Goal: Find contact information: Find contact information

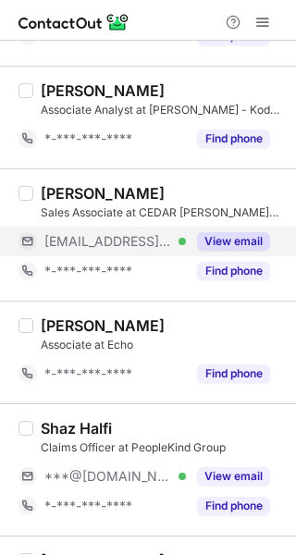
scroll to position [1921, 0]
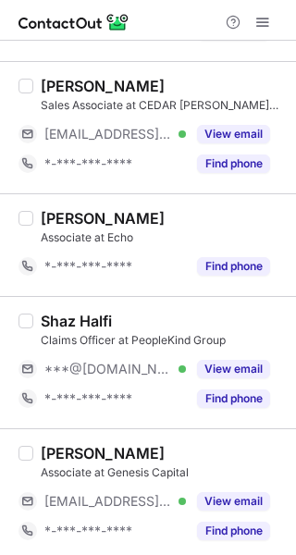
scroll to position [2016, 0]
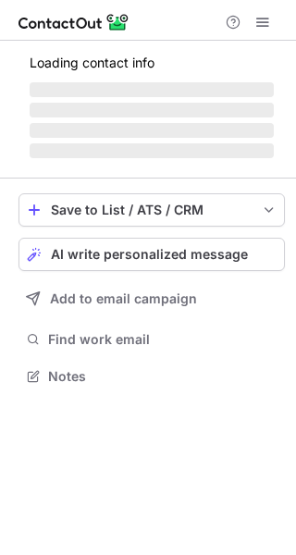
scroll to position [375, 296]
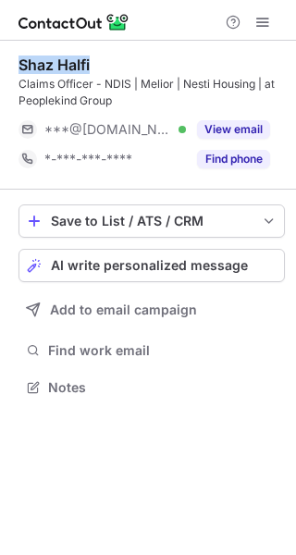
drag, startPoint x: 123, startPoint y: 65, endPoint x: 15, endPoint y: 66, distance: 108.3
click at [15, 66] on div "Shaz Halfi Claims Officer - NDIS | Melior | Nesti Housing | at Peoplekind Group…" at bounding box center [148, 228] width 296 height 375
copy div "Shaz Halfi"
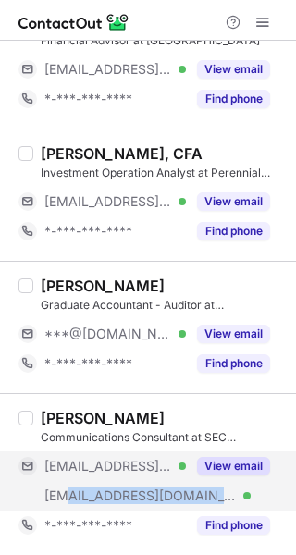
scroll to position [3005, 0]
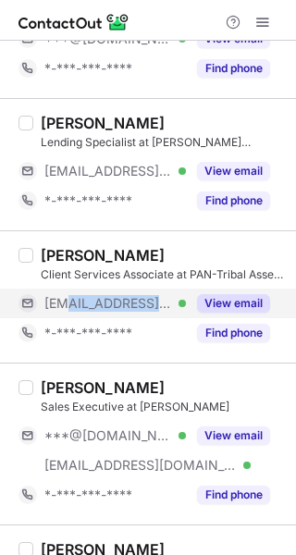
scroll to position [0, 6]
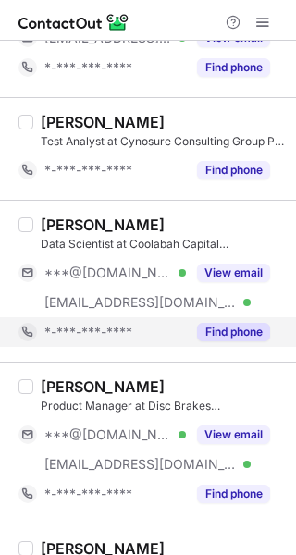
scroll to position [2042, 0]
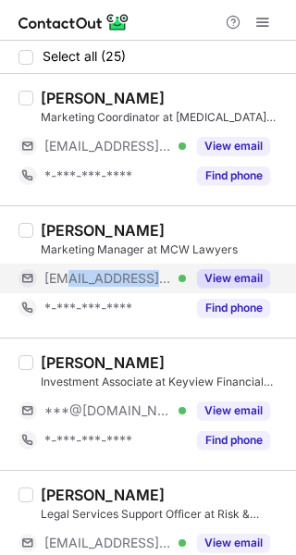
scroll to position [0, 2]
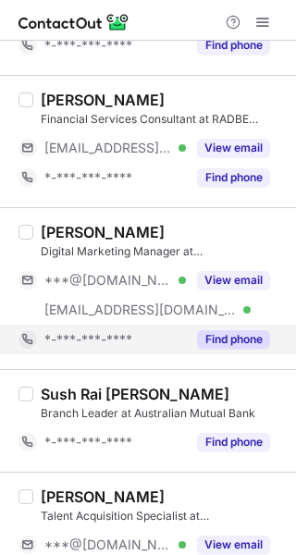
scroll to position [1229, 0]
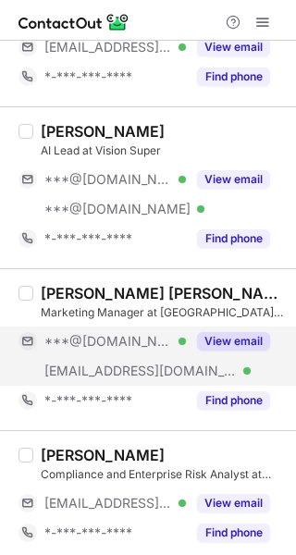
scroll to position [2331, 0]
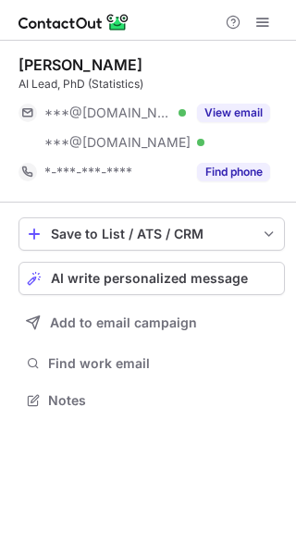
scroll to position [388, 296]
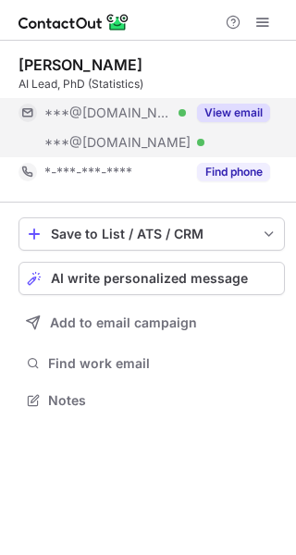
click at [130, 118] on span "***@[DOMAIN_NAME]" at bounding box center [108, 113] width 128 height 17
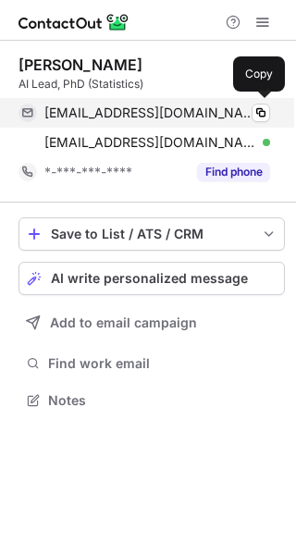
click at [139, 117] on span "sheenalsrivastava1@gmail.com" at bounding box center [150, 113] width 212 height 17
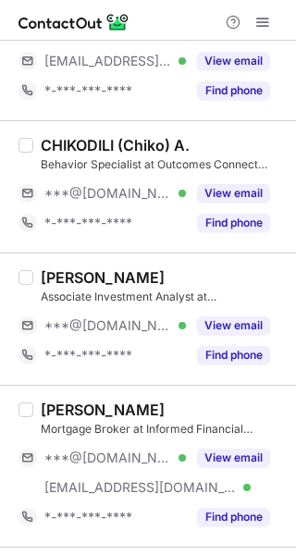
scroll to position [2790, 0]
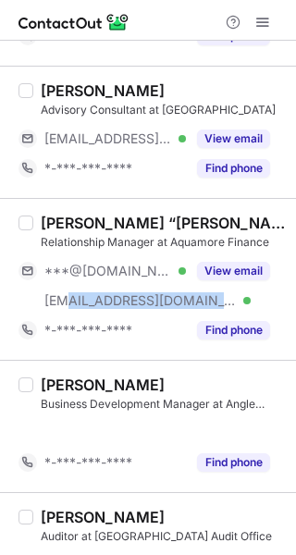
scroll to position [934, 0]
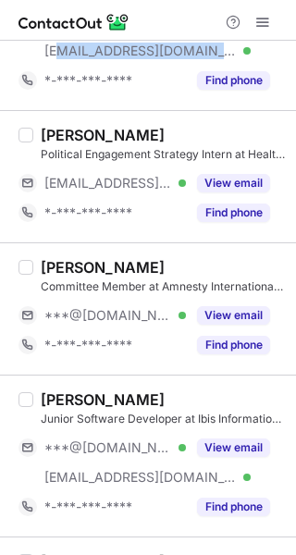
scroll to position [991, 0]
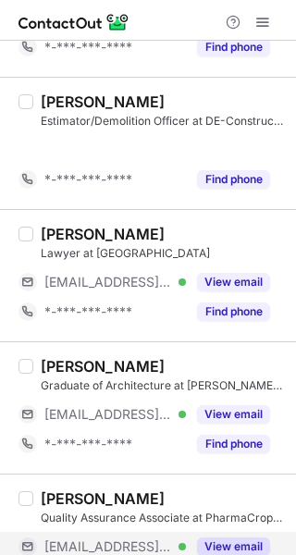
scroll to position [2510, 0]
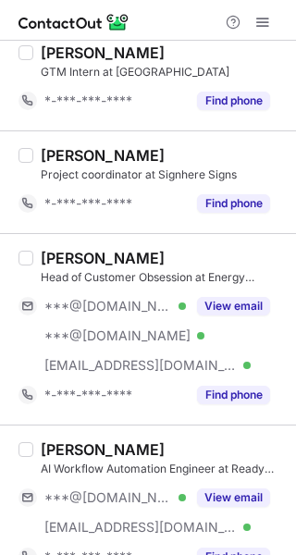
scroll to position [1591, 0]
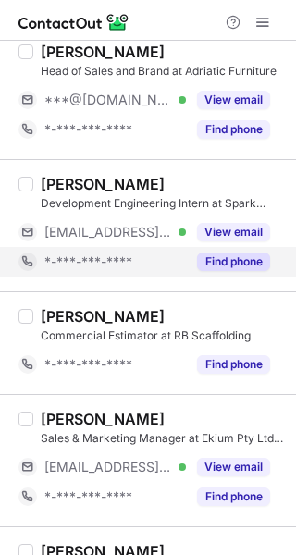
scroll to position [2815, 0]
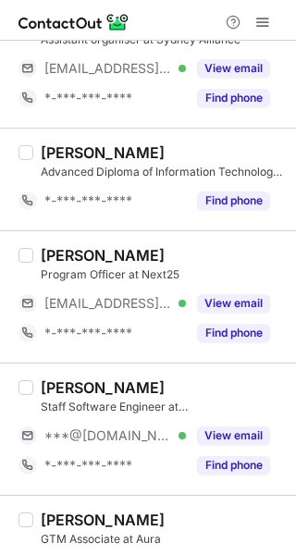
scroll to position [2385, 0]
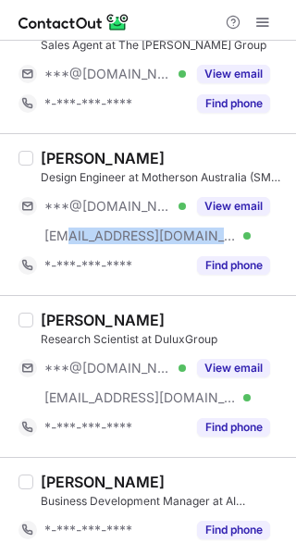
scroll to position [867, 0]
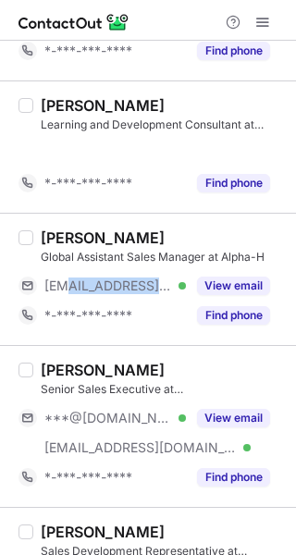
scroll to position [1508, 0]
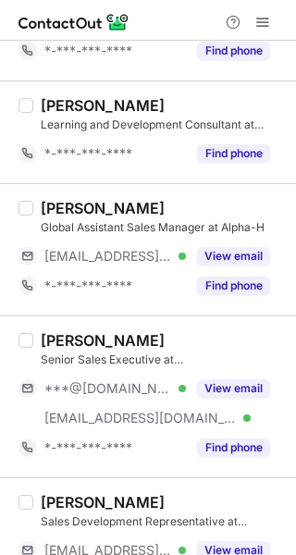
click at [117, 475] on div "Gus Salmo Senior Sales Executive at Mercedes-Benz Hornsby ***@gmail.com Verifie…" at bounding box center [148, 397] width 296 height 162
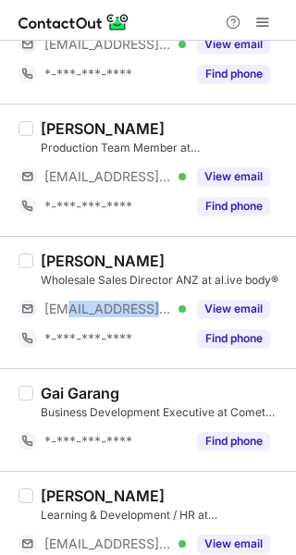
scroll to position [0, 11]
copy span "@alivebody.com.au"
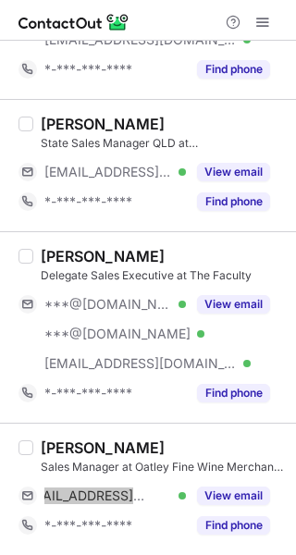
scroll to position [3035, 0]
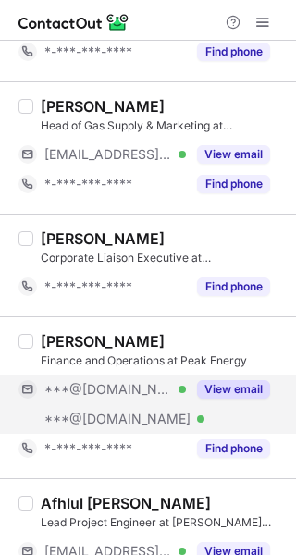
scroll to position [2457, 0]
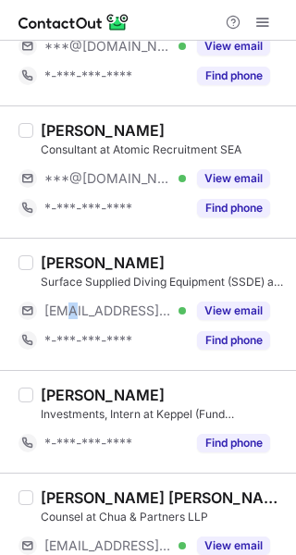
scroll to position [173, 0]
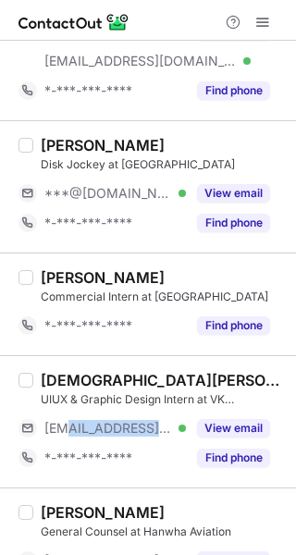
scroll to position [0, 38]
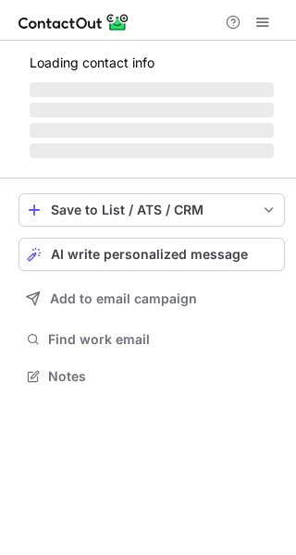
scroll to position [316, 296]
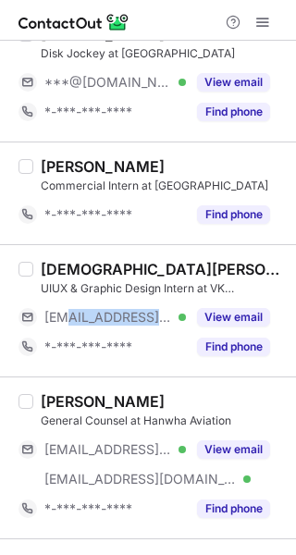
scroll to position [0, 38]
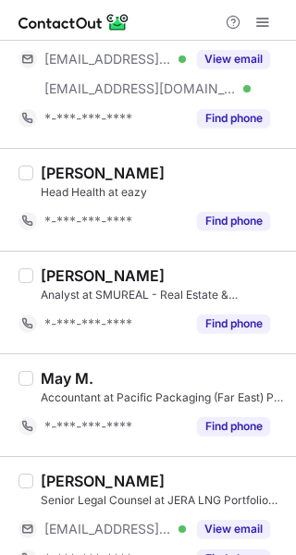
scroll to position [1965, 0]
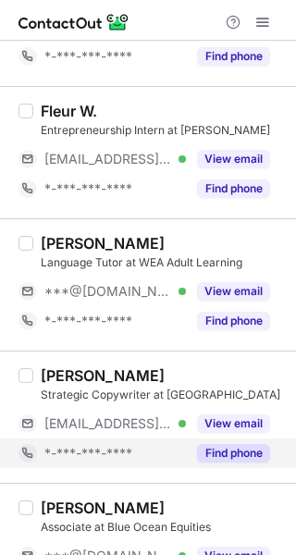
scroll to position [2047, 0]
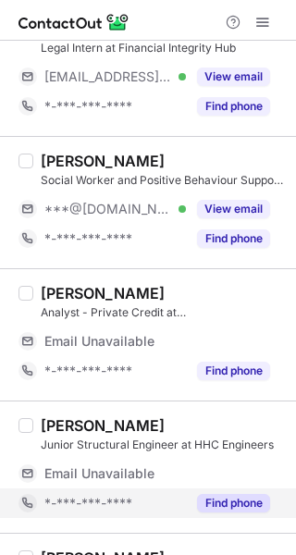
scroll to position [564, 0]
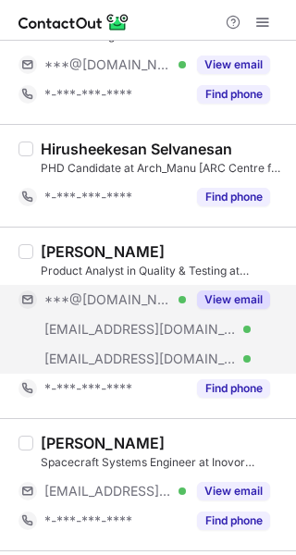
scroll to position [1916, 0]
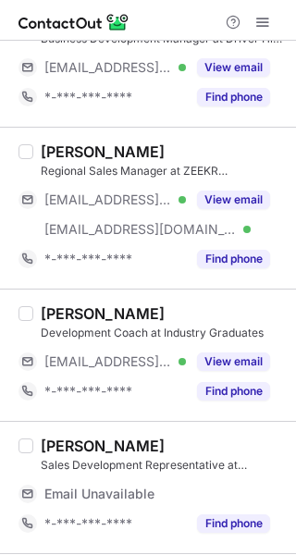
scroll to position [535, 0]
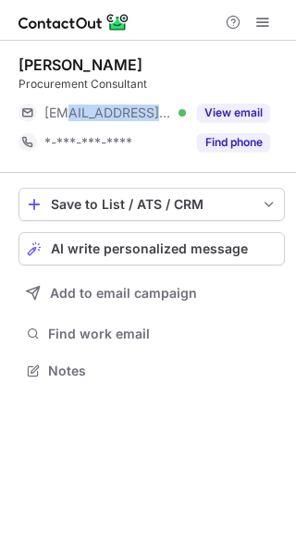
scroll to position [0, 70]
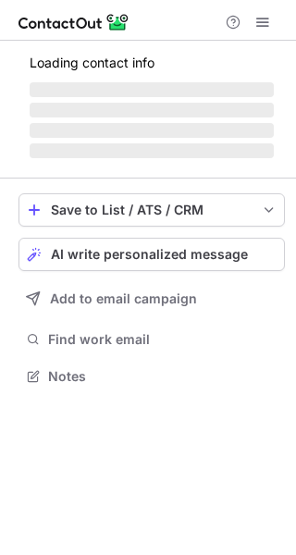
scroll to position [358, 296]
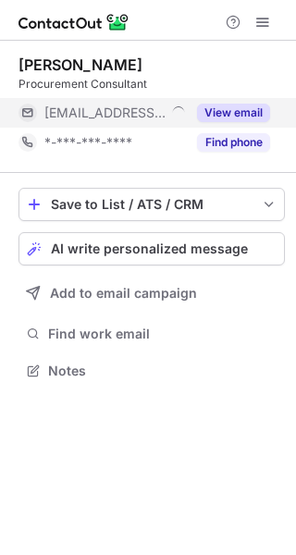
click at [155, 116] on span "***@amplifyprocurement.com.au" at bounding box center [104, 113] width 121 height 17
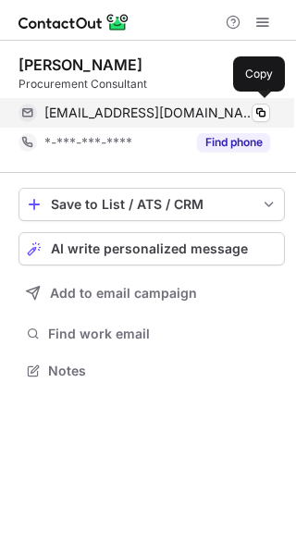
click at [155, 114] on span "esobers@amplifyprocurement.com.au" at bounding box center [150, 113] width 212 height 17
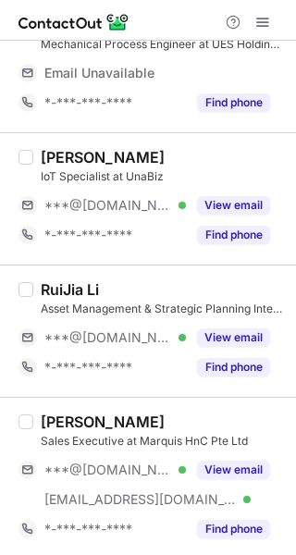
scroll to position [535, 0]
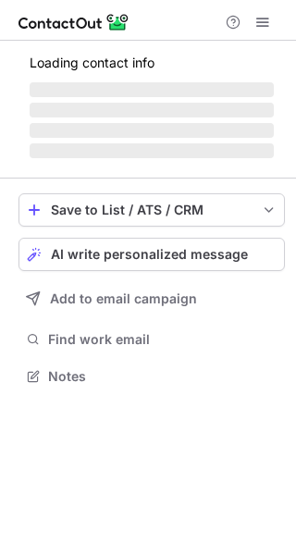
scroll to position [358, 296]
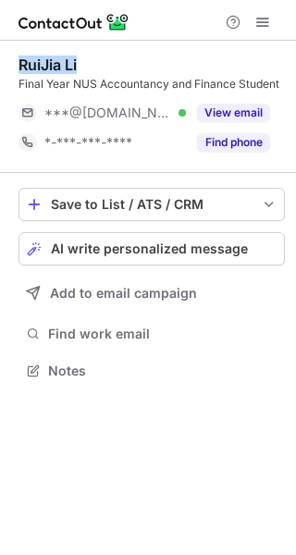
drag, startPoint x: 83, startPoint y: 61, endPoint x: 11, endPoint y: 61, distance: 72.2
click at [11, 61] on div "RuiJia Li Final Year NUS Accountancy and Finance Student ***@gmail.com Verified…" at bounding box center [148, 220] width 296 height 358
copy div "RuiJia Li"
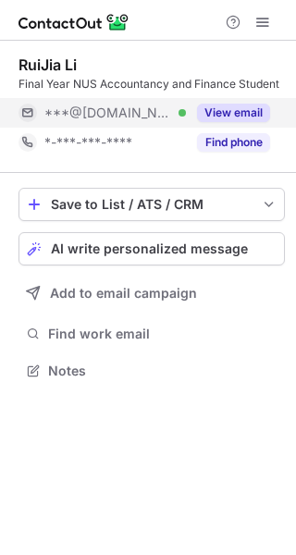
click at [118, 103] on div "***@gmail.com Verified" at bounding box center [103, 113] width 168 height 30
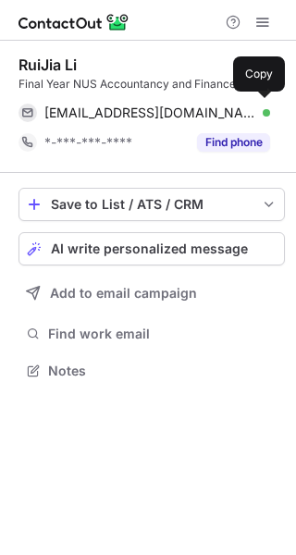
click at [118, 103] on div "liruijia2003@gmail.com Verified Copy" at bounding box center [145, 113] width 252 height 30
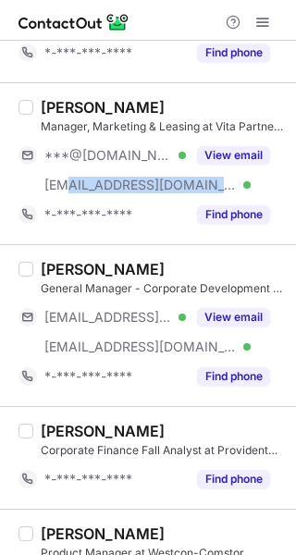
scroll to position [1255, 0]
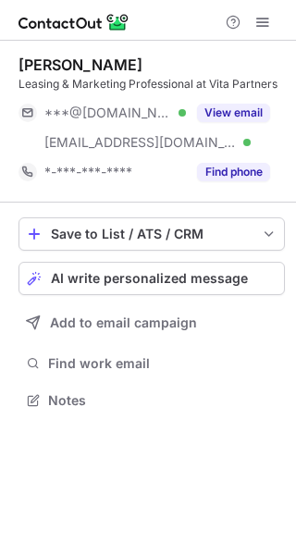
scroll to position [388, 296]
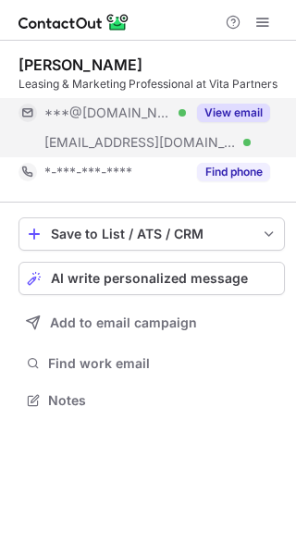
click at [125, 111] on span "***@[DOMAIN_NAME]" at bounding box center [108, 113] width 128 height 17
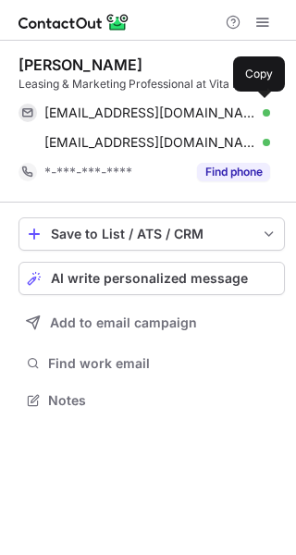
click at [126, 110] on span "steltsang@gmail.com" at bounding box center [150, 113] width 212 height 17
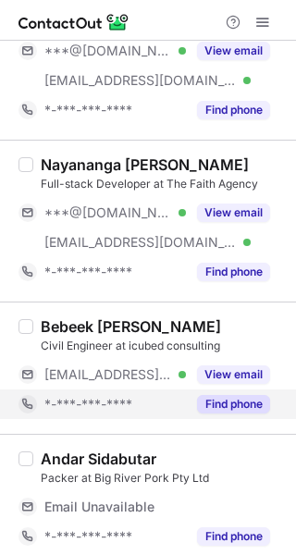
scroll to position [113, 0]
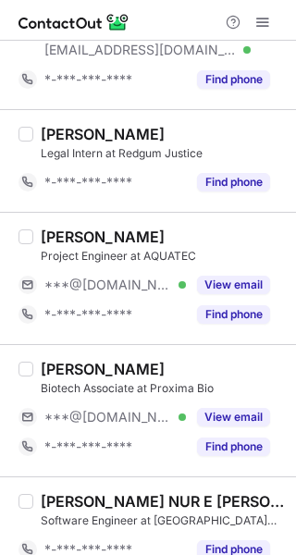
scroll to position [1900, 0]
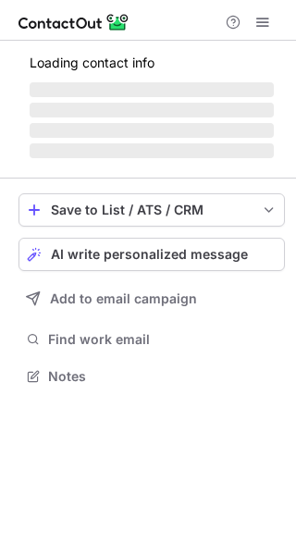
scroll to position [364, 296]
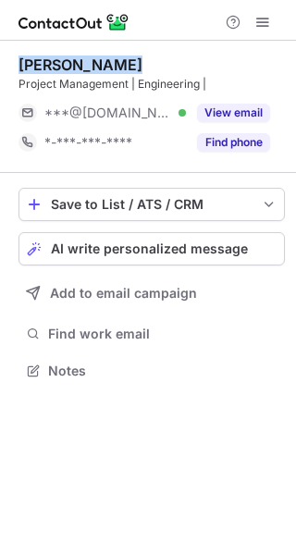
drag, startPoint x: 134, startPoint y: 66, endPoint x: 5, endPoint y: 66, distance: 129.6
click at [5, 66] on div "[PERSON_NAME] Project Management | Engineering | ***@[DOMAIN_NAME] Verified Vie…" at bounding box center [148, 220] width 296 height 358
copy div "Vikas Chundru"
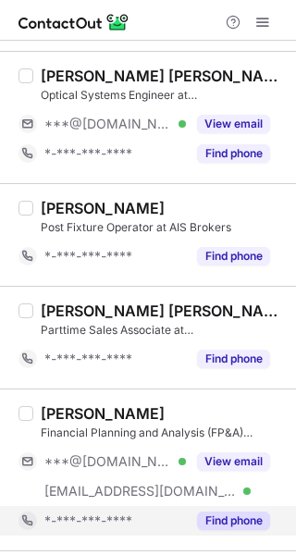
scroll to position [2650, 0]
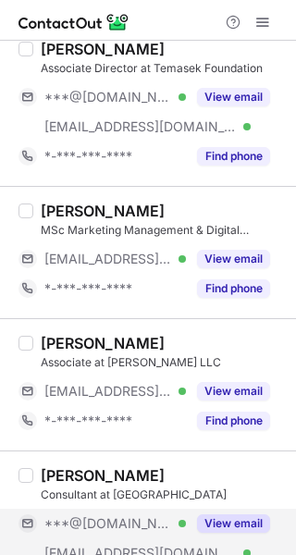
scroll to position [1373, 0]
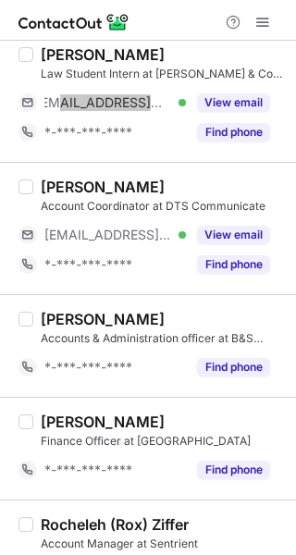
scroll to position [352, 0]
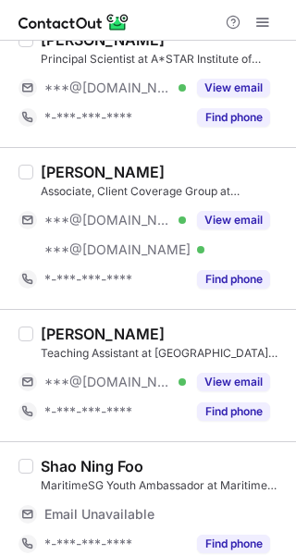
scroll to position [523, 0]
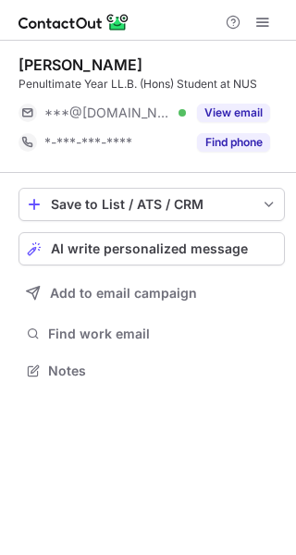
scroll to position [358, 296]
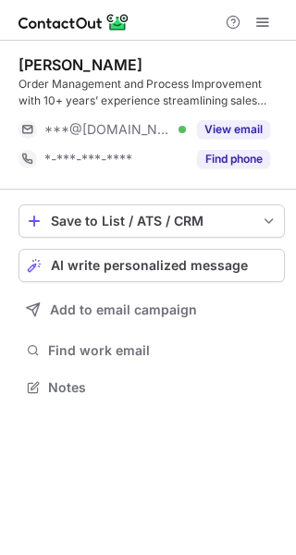
scroll to position [375, 296]
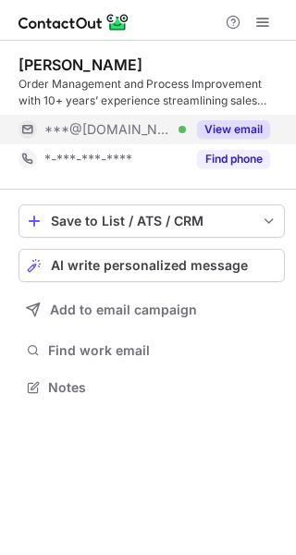
click at [122, 126] on span "***@[DOMAIN_NAME]" at bounding box center [108, 129] width 128 height 17
